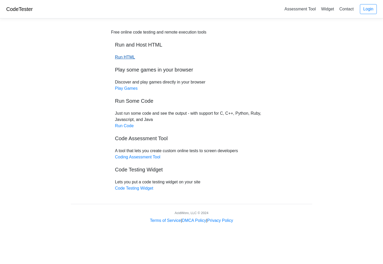
click at [131, 57] on link "Run HTML" at bounding box center [125, 57] width 20 height 4
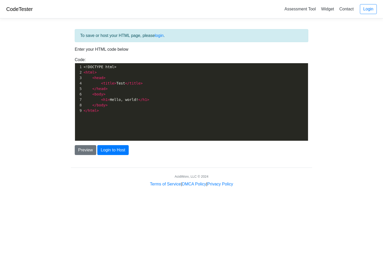
scroll to position [1, 0]
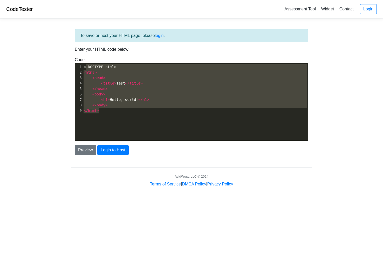
type textarea "<!DOCTYPE html> <html> <head> <title>Test</title> </head> <body> <h1>Hello, wor…"
drag, startPoint x: 124, startPoint y: 113, endPoint x: 77, endPoint y: 67, distance: 65.9
click at [83, 67] on div "1 <!DOCTYPE html> 2 < html > 3 < head > 4 < title > Test </ title > 5 </ head >…" at bounding box center [196, 88] width 226 height 49
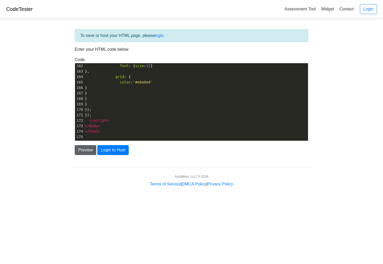
click at [89, 151] on button "Preview" at bounding box center [86, 150] width 22 height 10
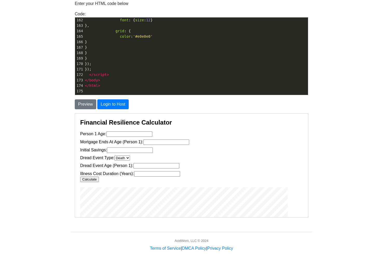
scroll to position [45, 0]
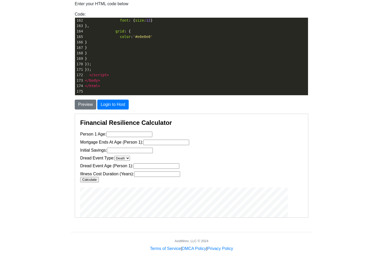
click at [87, 176] on button "Calculate" at bounding box center [89, 178] width 19 height 5
type input "1"
type input "35"
click at [89, 176] on button "Calculate" at bounding box center [89, 178] width 19 height 5
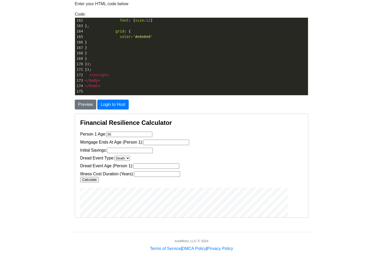
click at [89, 176] on button "Calculate" at bounding box center [89, 178] width 19 height 5
type input "35"
click at [143, 149] on input "1" at bounding box center [130, 149] width 46 height 5
click at [143, 149] on input "2" at bounding box center [130, 149] width 46 height 5
click at [143, 149] on input "3" at bounding box center [130, 149] width 46 height 5
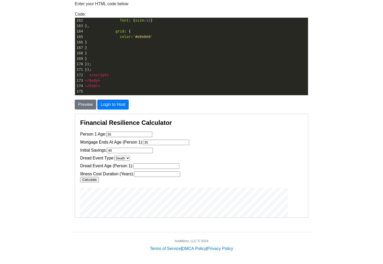
click at [143, 149] on input "40" at bounding box center [130, 149] width 46 height 5
click at [132, 149] on input "40" at bounding box center [130, 149] width 46 height 5
type input "40000"
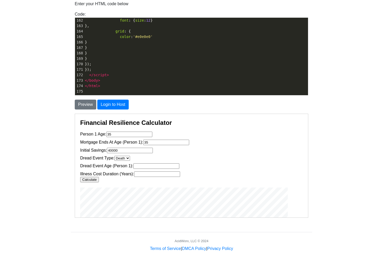
click at [143, 163] on label "Dread Event Age (Person 1):" at bounding box center [184, 165] width 208 height 5
click at [143, 163] on input "Dread Event Age (Person 1):" at bounding box center [156, 165] width 46 height 5
click at [91, 178] on button "Calculate" at bounding box center [89, 178] width 19 height 5
type input "60"
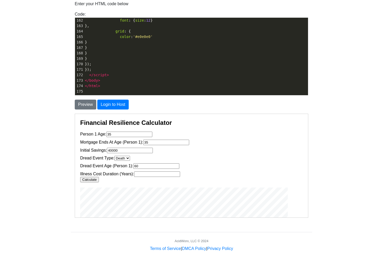
click at [90, 178] on button "Calculate" at bounding box center [89, 178] width 19 height 5
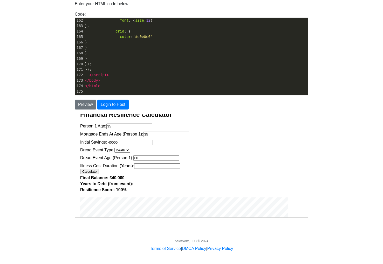
scroll to position [8, 0]
click at [156, 165] on input "Illness Cost Duration (Years):" at bounding box center [157, 165] width 46 height 5
type input "28"
click at [171, 163] on input "28" at bounding box center [157, 165] width 46 height 5
click at [90, 169] on button "Calculate" at bounding box center [89, 170] width 19 height 5
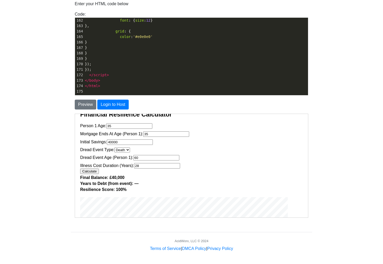
scroll to position [89, 0]
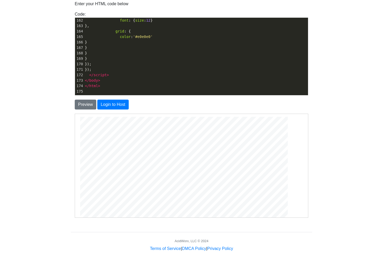
click at [136, 84] on pre "</ html >" at bounding box center [196, 85] width 224 height 5
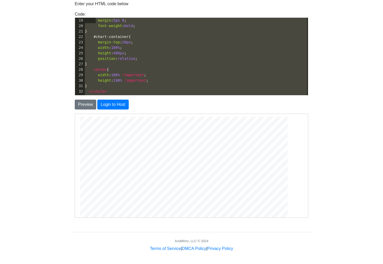
scroll to position [50, 0]
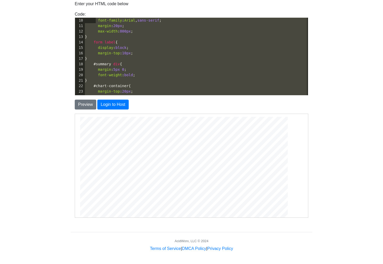
type textarea "<!DOCTYPE html> <html lang="en"> <head> <meta charset="UTF-8" /> <meta name="vi…"
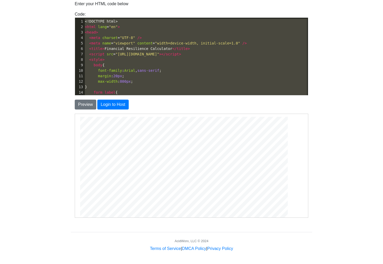
drag, startPoint x: 139, startPoint y: 88, endPoint x: 96, endPoint y: -27, distance: 123.2
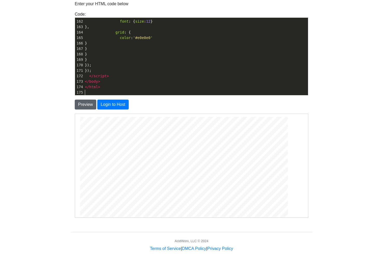
click at [84, 106] on button "Preview" at bounding box center [86, 104] width 22 height 10
click at [84, 105] on button "Preview" at bounding box center [86, 104] width 22 height 10
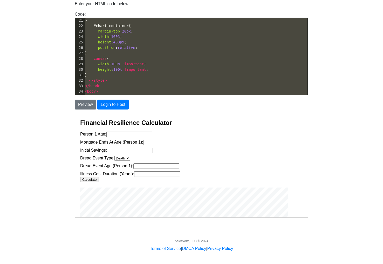
scroll to position [0, 0]
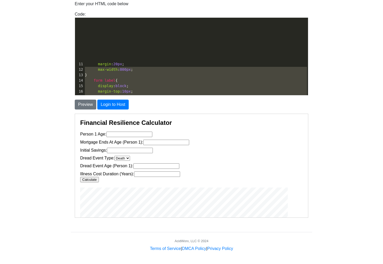
type textarea "<!DOCTYPE html> <html lang="en"> <head> <meta charset="UTF-8" /> <meta name="vi…"
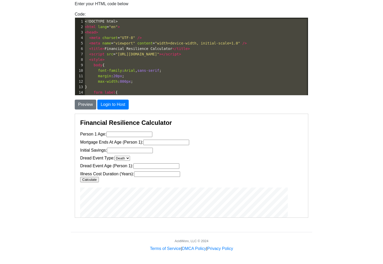
drag, startPoint x: 108, startPoint y: 85, endPoint x: 78, endPoint y: -27, distance: 115.8
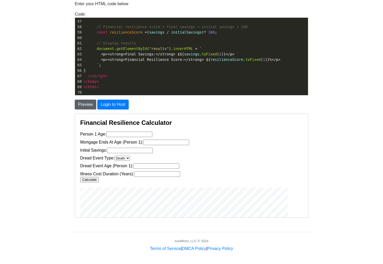
click at [91, 106] on button "Preview" at bounding box center [86, 104] width 22 height 10
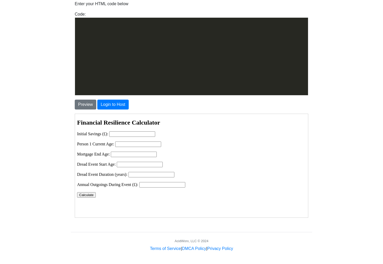
type textarea "<!LOREMIP dolo> <sita cons="ad"> <elit> <sedd eiusmod="TEM-1"> <incid>Utlaboree…"
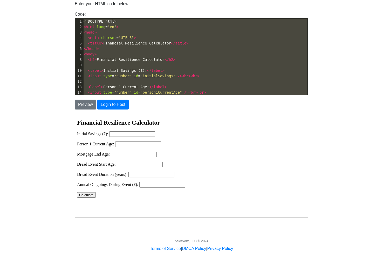
drag, startPoint x: 117, startPoint y: 76, endPoint x: 99, endPoint y: -27, distance: 104.3
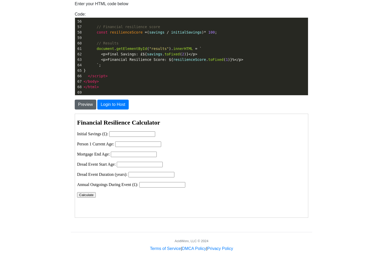
click at [87, 102] on button "Preview" at bounding box center [86, 104] width 22 height 10
click at [108, 74] on pre "</ script >" at bounding box center [196, 75] width 226 height 5
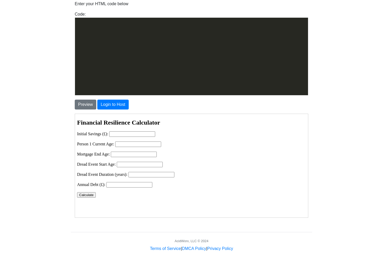
scroll to position [1178, 0]
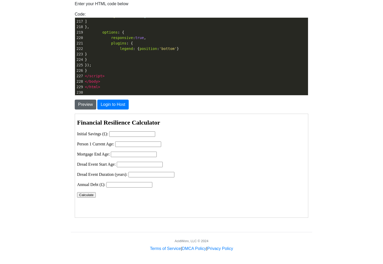
click at [82, 105] on button "Preview" at bounding box center [86, 104] width 22 height 10
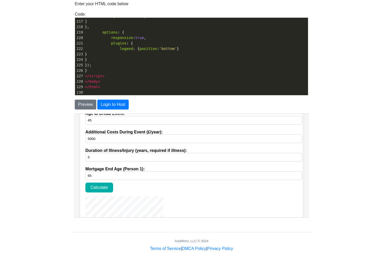
scroll to position [341, 0]
click at [100, 182] on button "Calculate" at bounding box center [99, 187] width 28 height 10
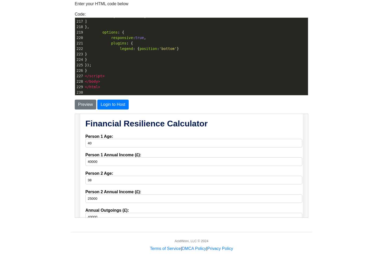
scroll to position [159, 0]
